Goal: Find specific page/section: Find specific page/section

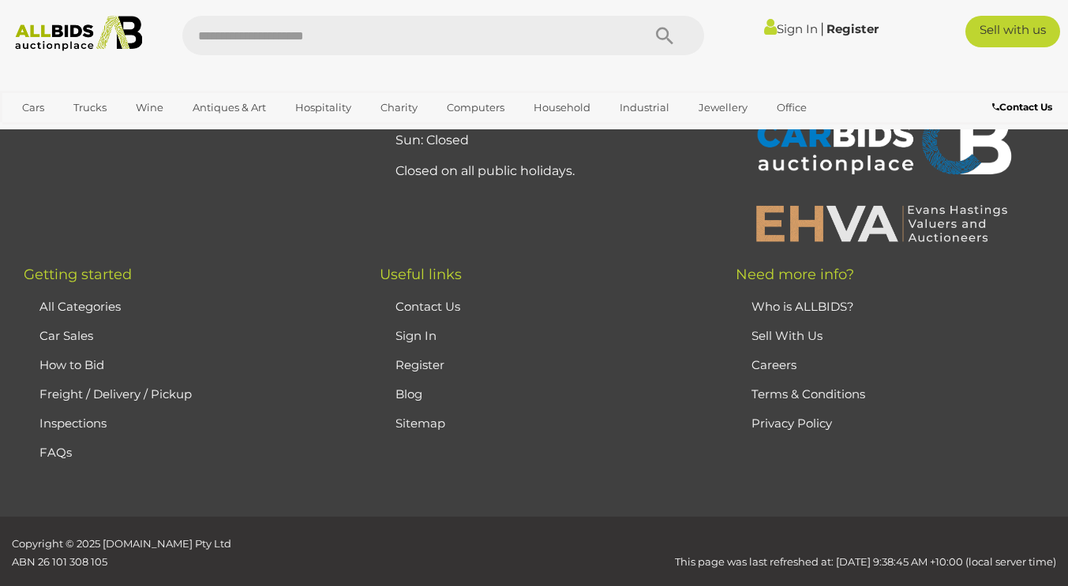
scroll to position [4056, 0]
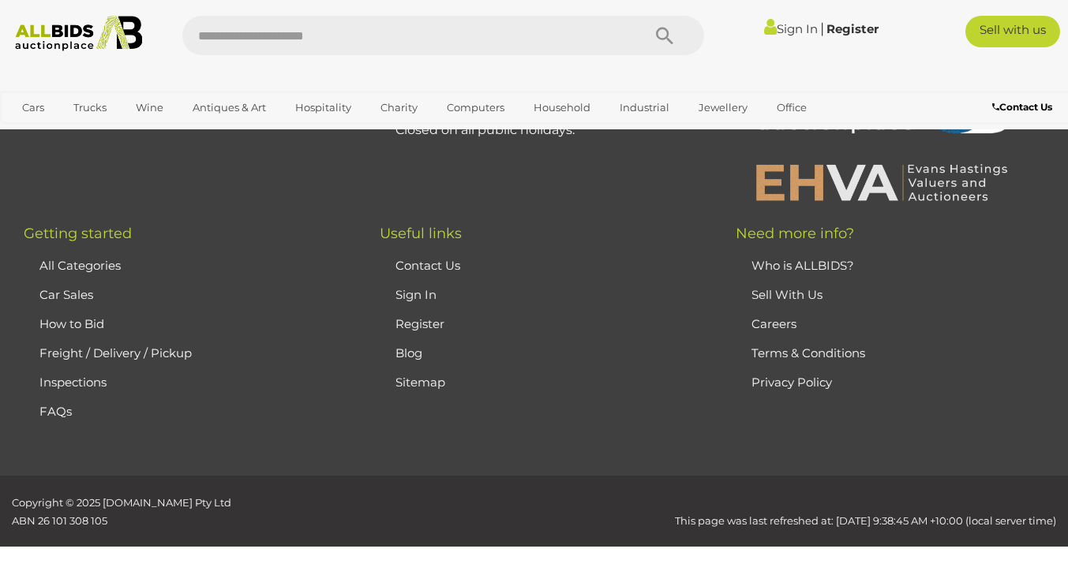
click at [468, 93] on div "Cars Closing on Weekdays View All Cars Auctions Trucks" at bounding box center [445, 110] width 890 height 39
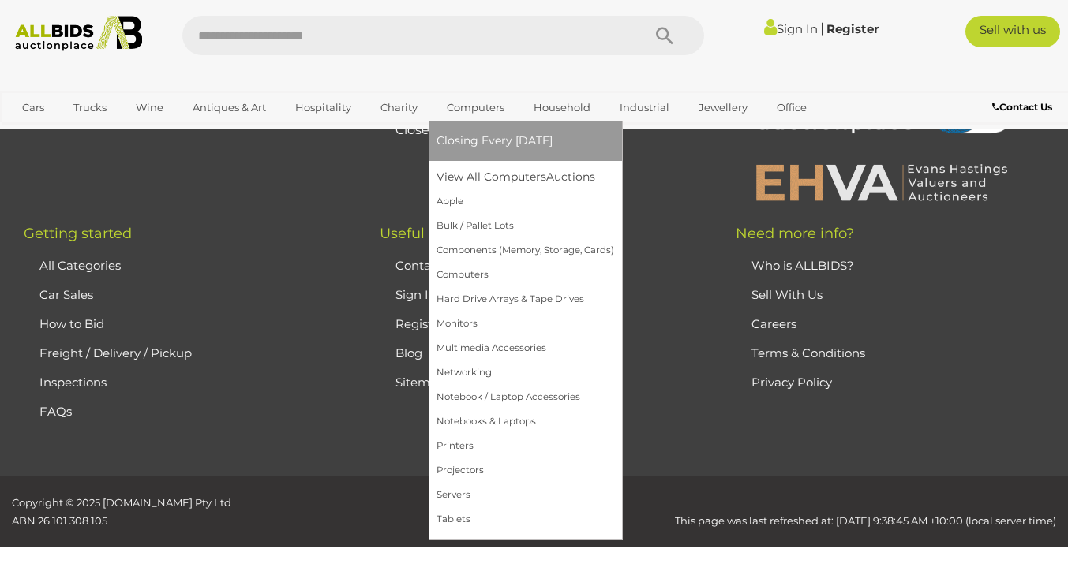
click at [466, 100] on link "Computers" at bounding box center [475, 108] width 78 height 26
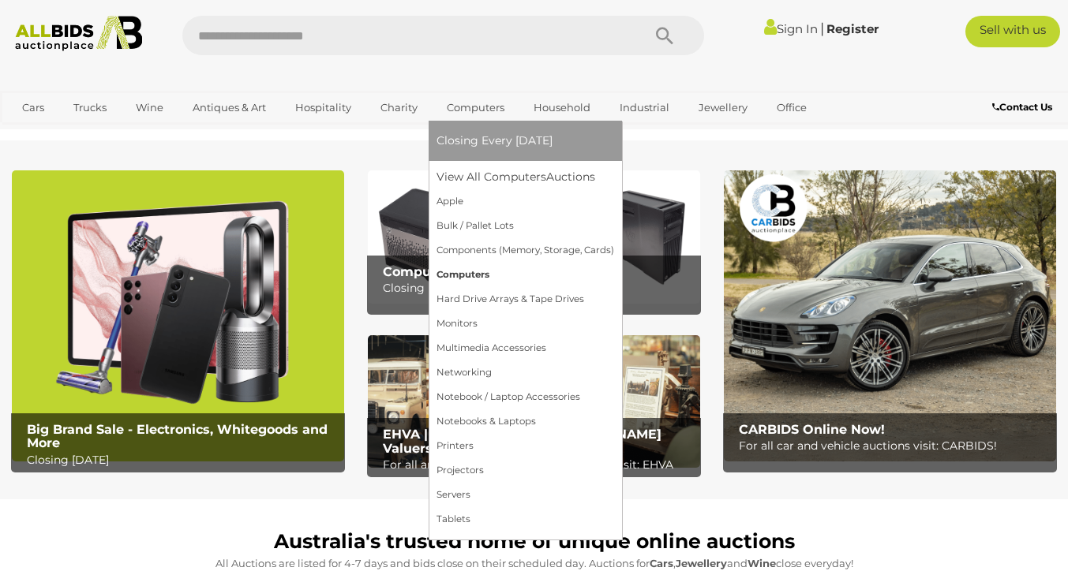
click at [471, 275] on link "Computers" at bounding box center [525, 275] width 178 height 24
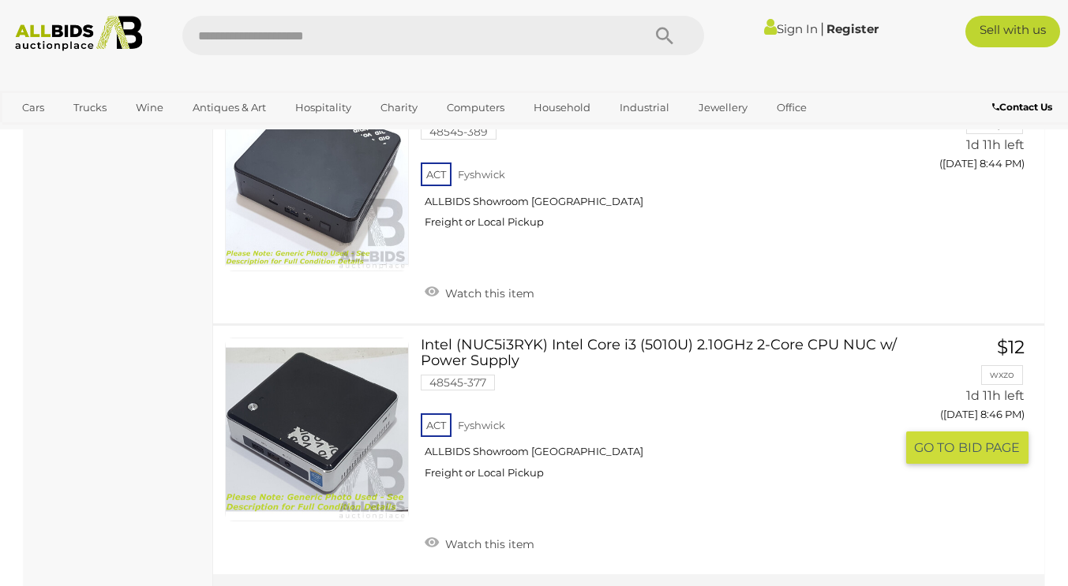
scroll to position [7039, 0]
